Goal: Task Accomplishment & Management: Manage account settings

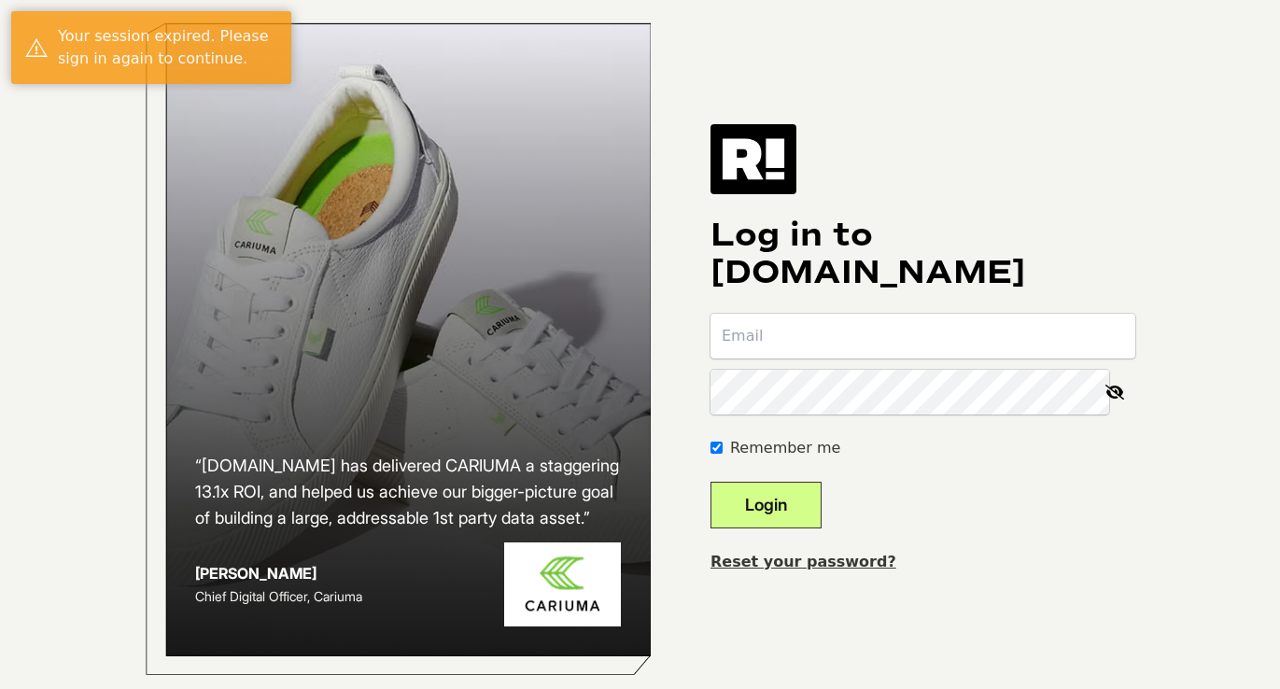
type input "[EMAIL_ADDRESS][DOMAIN_NAME]"
click at [796, 529] on button "Login" at bounding box center [766, 505] width 111 height 47
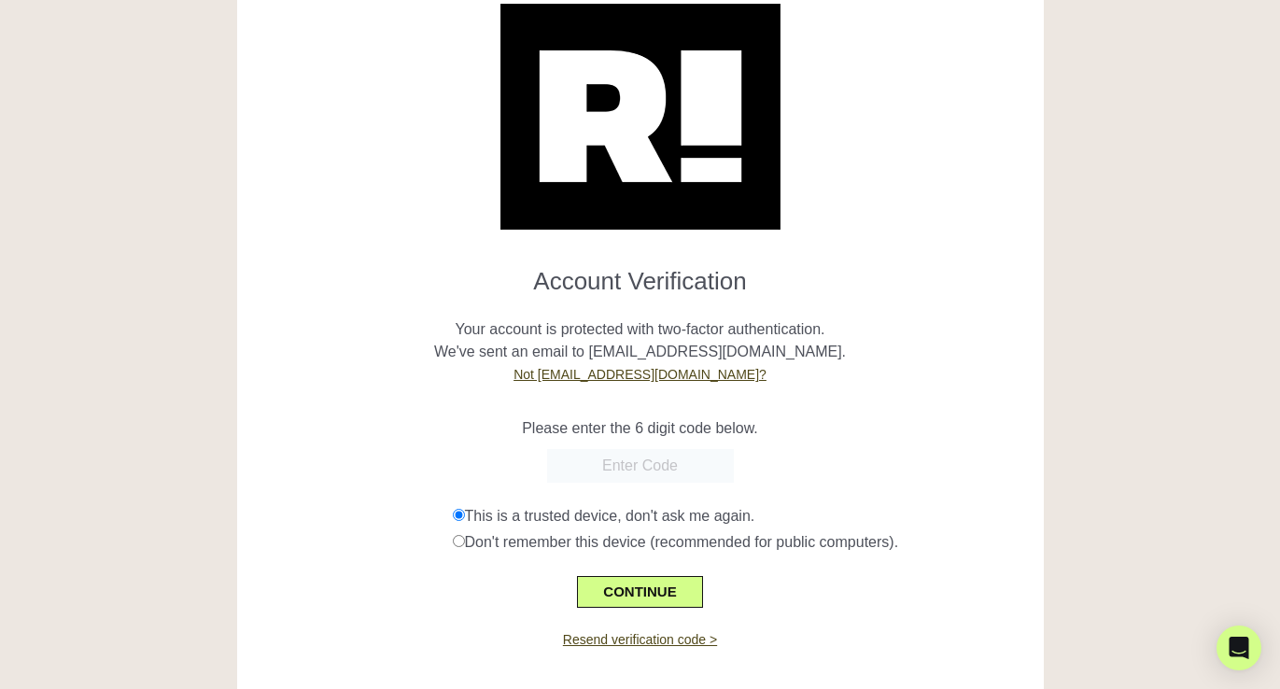
scroll to position [68, 0]
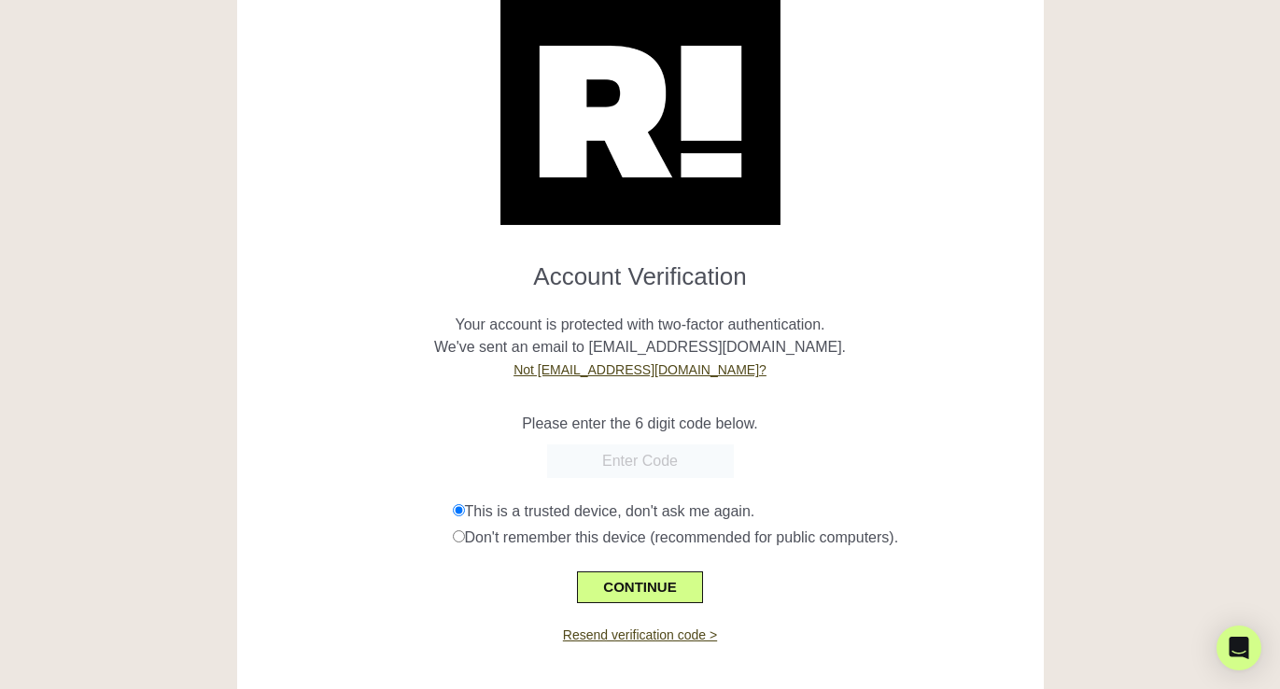
paste input "913481"
type input "913481"
click at [615, 594] on button "CONTINUE" at bounding box center [639, 588] width 125 height 32
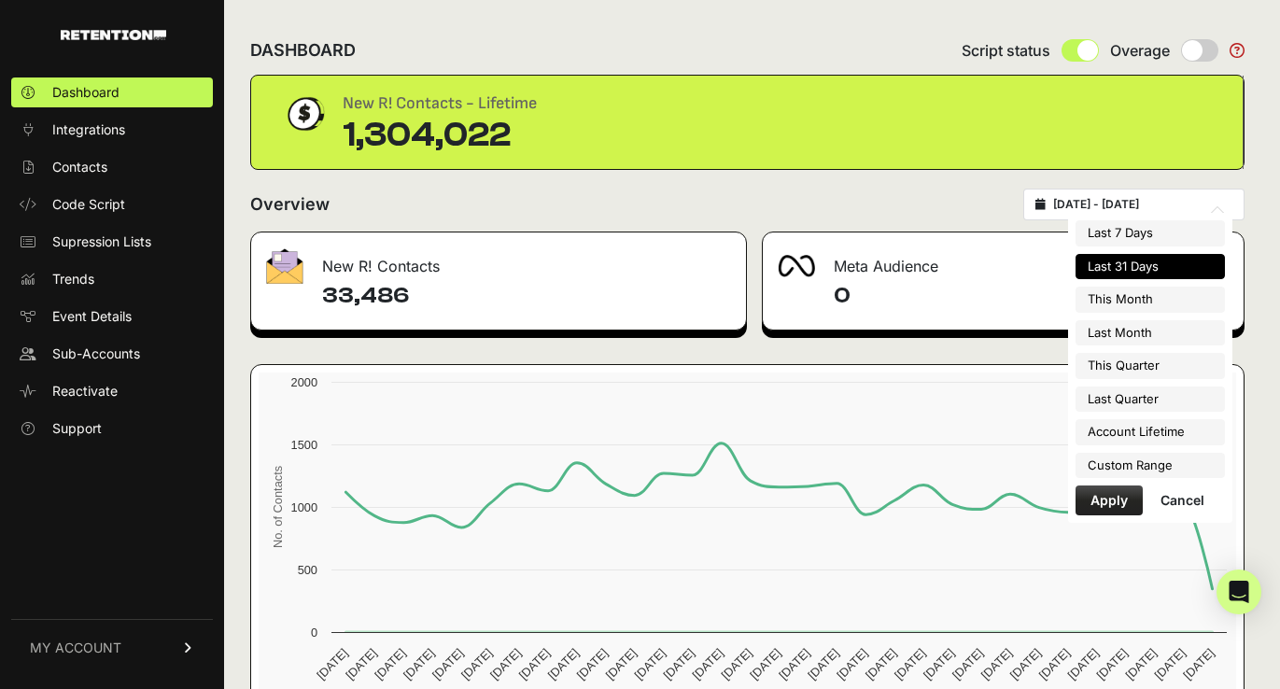
click at [1155, 204] on input "[DATE] - [DATE]" at bounding box center [1143, 204] width 179 height 15
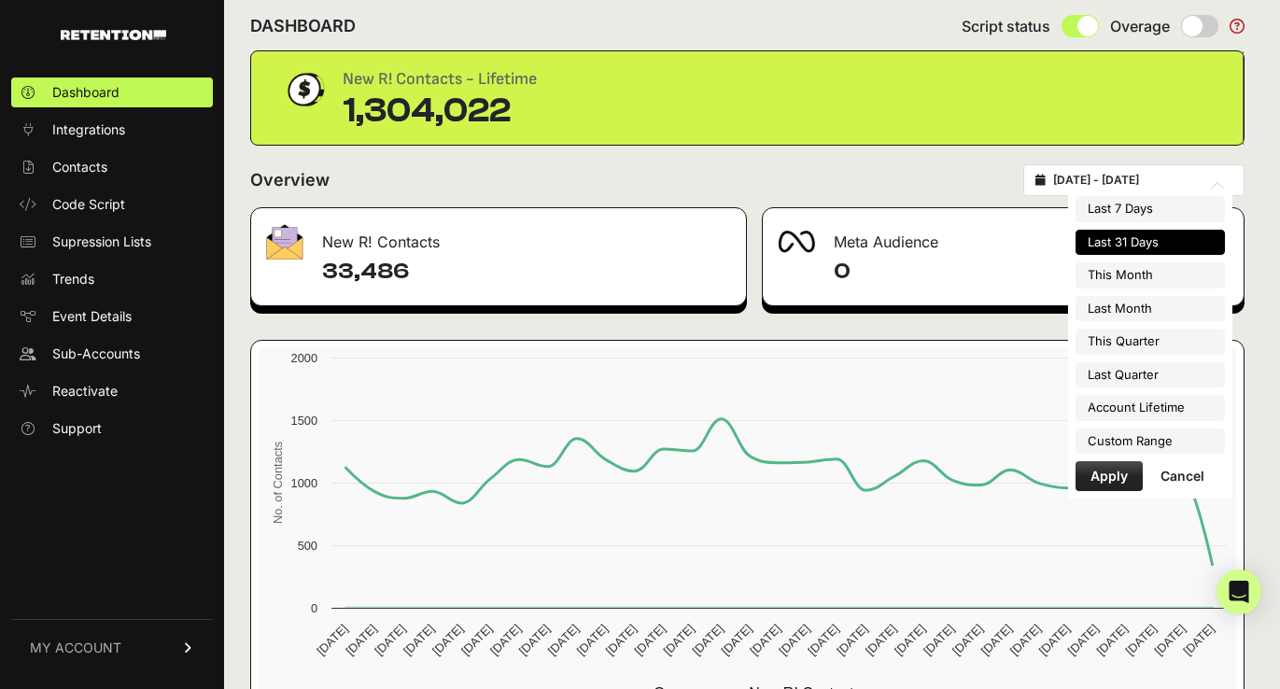
click at [688, 188] on div "Overview 2025-09-08 - 2025-10-08" at bounding box center [747, 180] width 995 height 32
